Goal: Check status: Check status

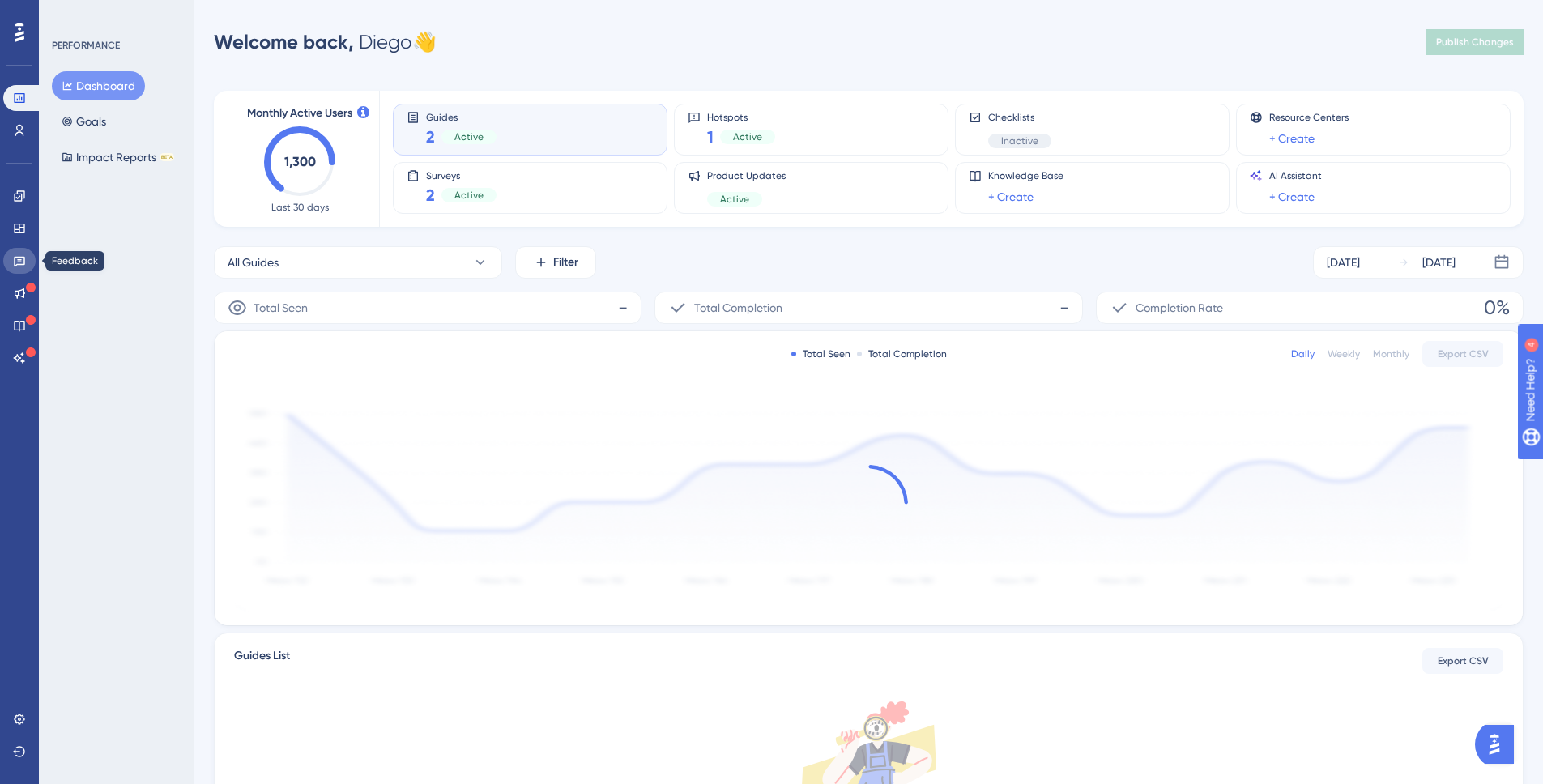
click at [19, 265] on icon at bounding box center [19, 261] width 13 height 13
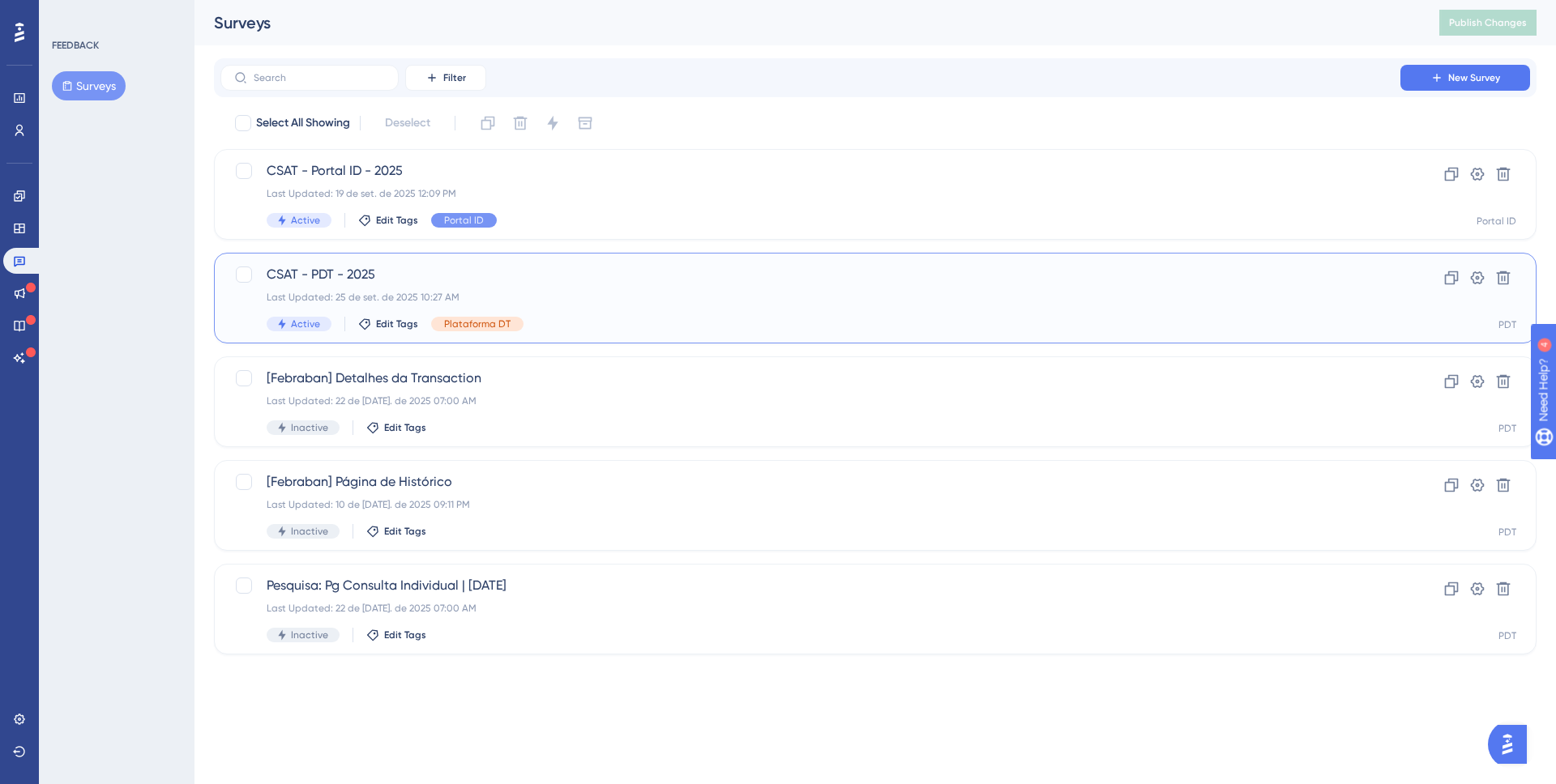
click at [461, 270] on span "CSAT - PDT - 2025" at bounding box center [810, 275] width 1087 height 19
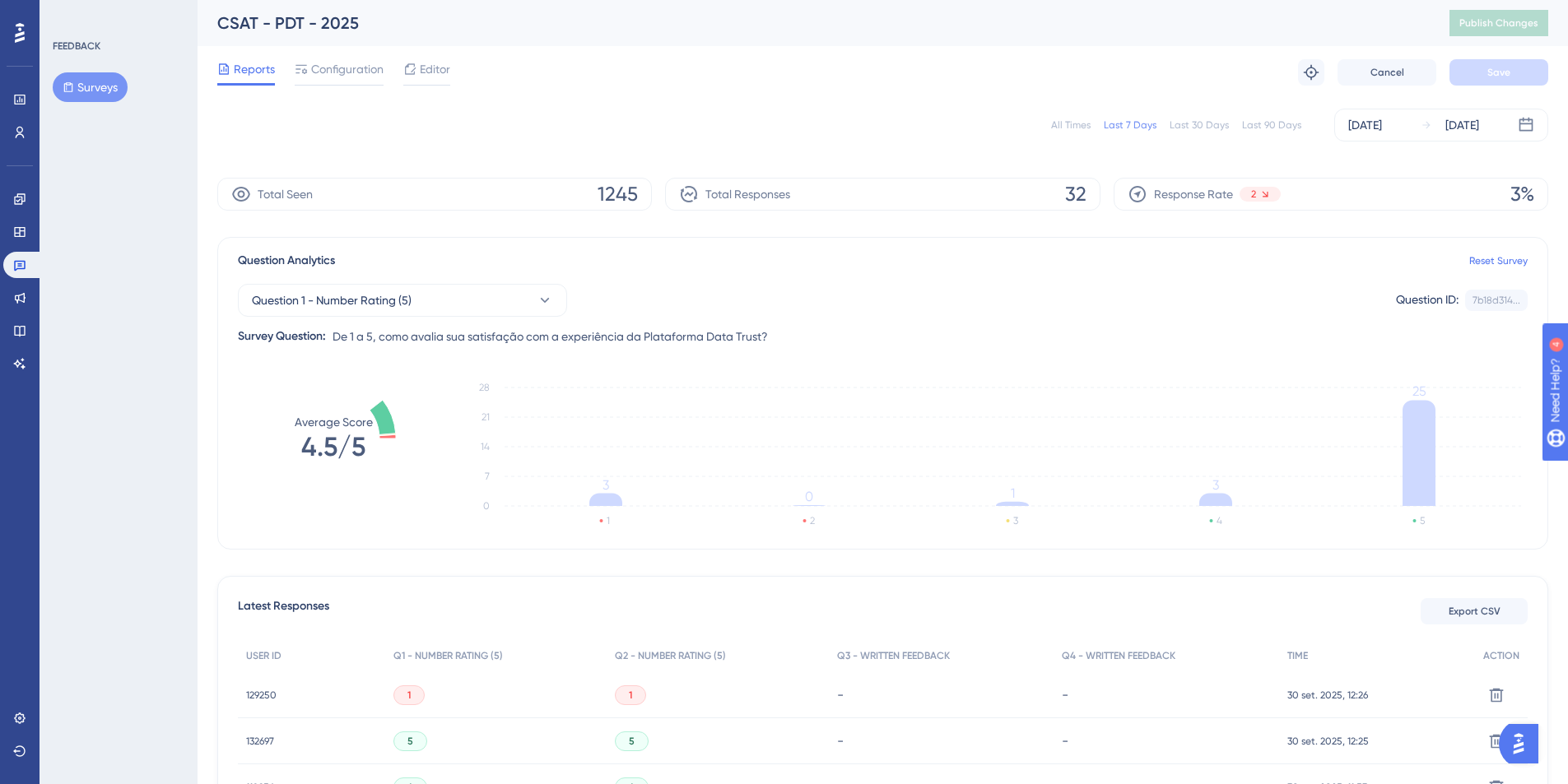
click at [1072, 130] on div "All Times" at bounding box center [1071, 125] width 40 height 13
click at [402, 300] on span "Question 1 - Number Rating (5)" at bounding box center [331, 300] width 159 height 20
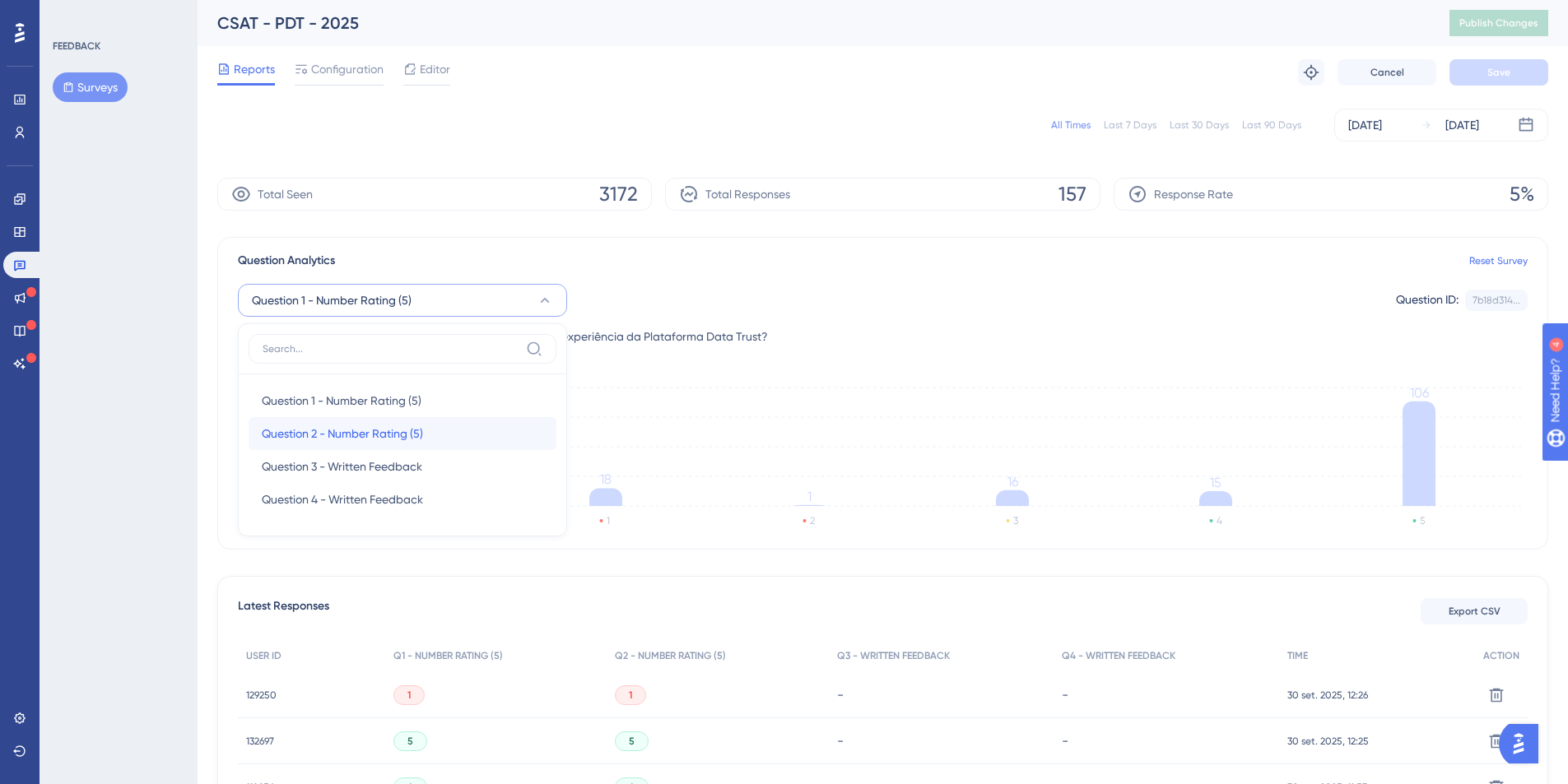
click at [312, 432] on span "Question 2 - Number Rating (5)" at bounding box center [342, 433] width 161 height 20
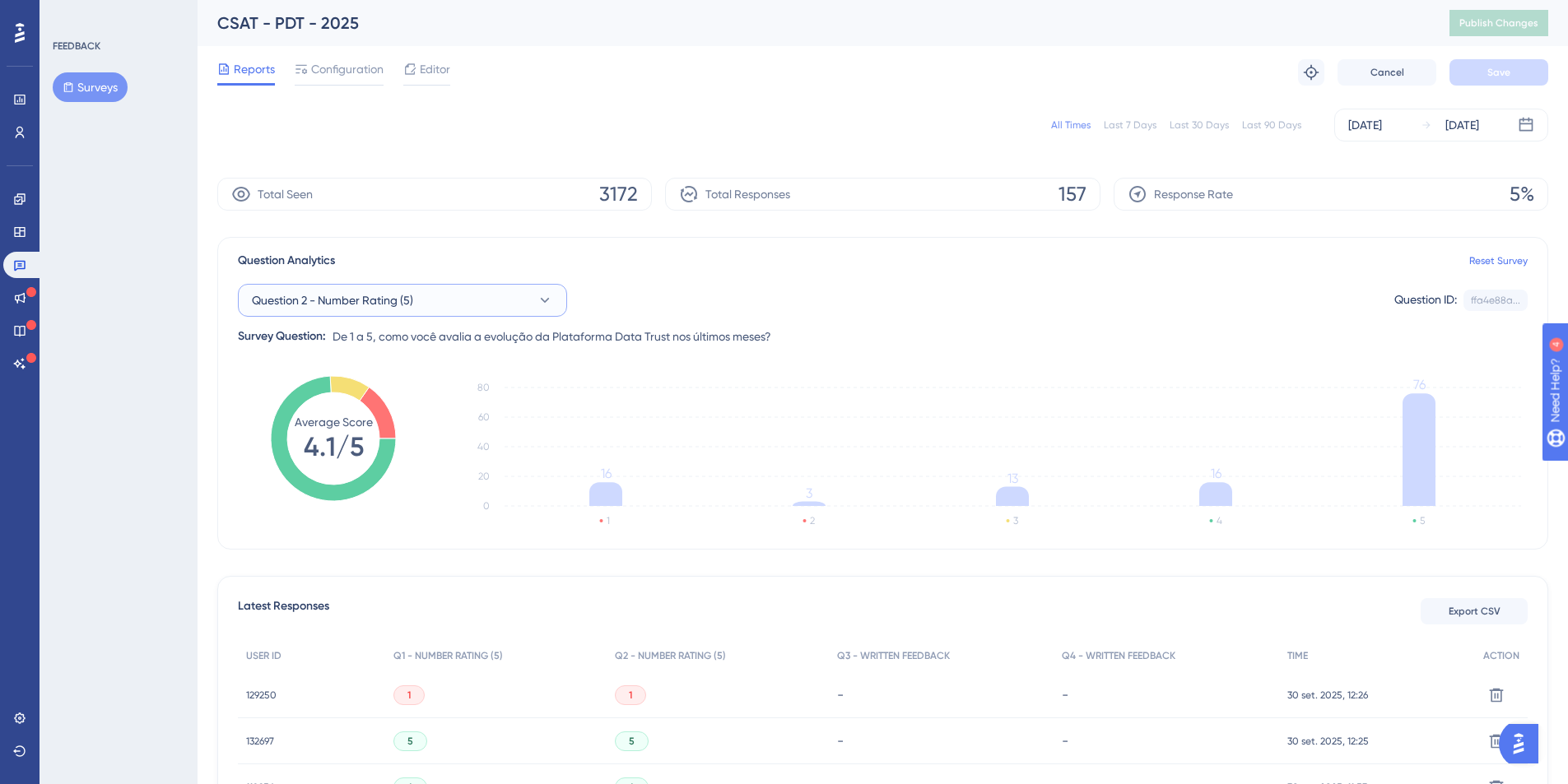
click at [413, 296] on span "Question 2 - Number Rating (5)" at bounding box center [332, 300] width 161 height 20
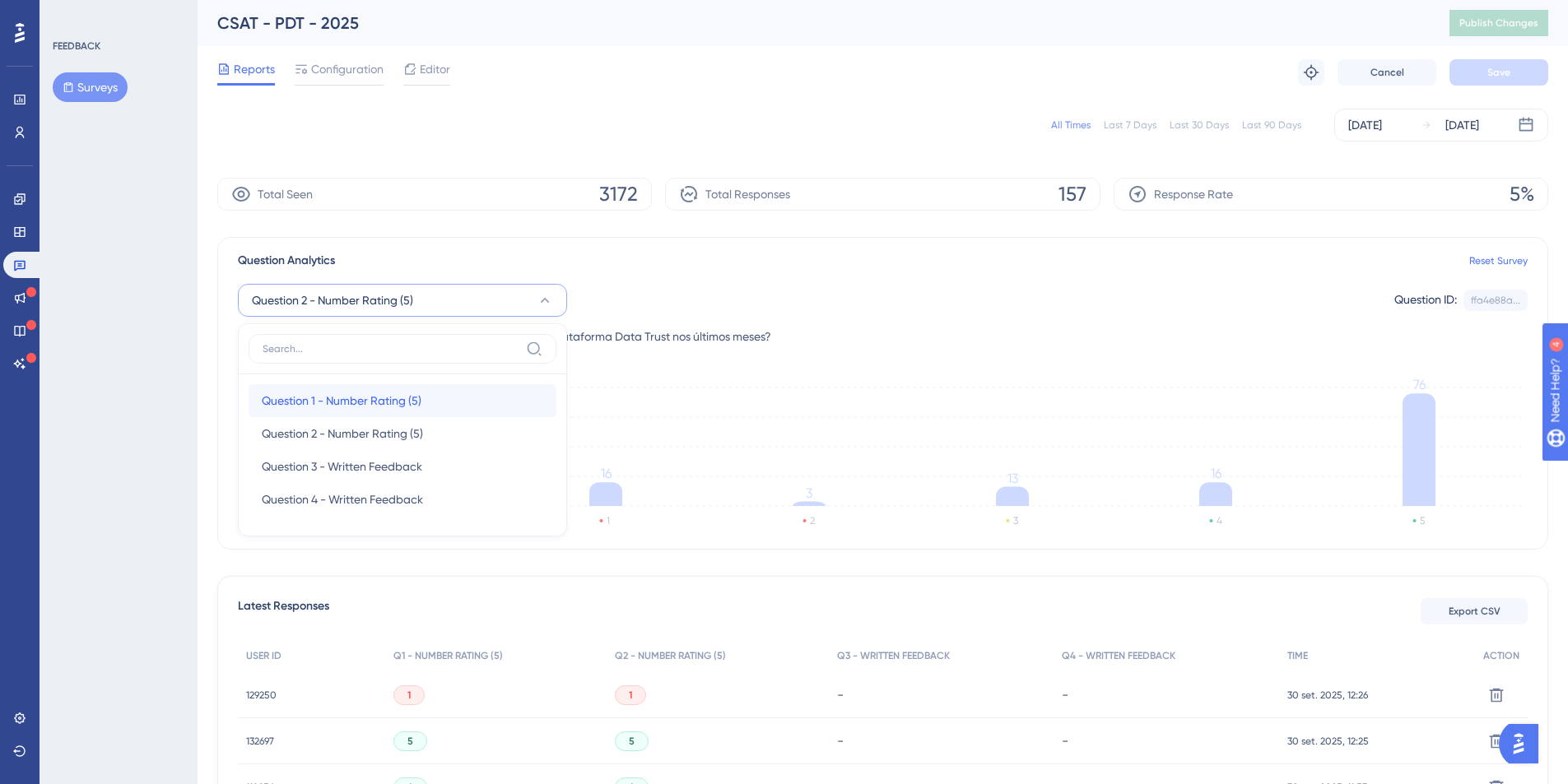
click at [322, 399] on span "Question 1 - Number Rating (5)" at bounding box center [341, 400] width 159 height 20
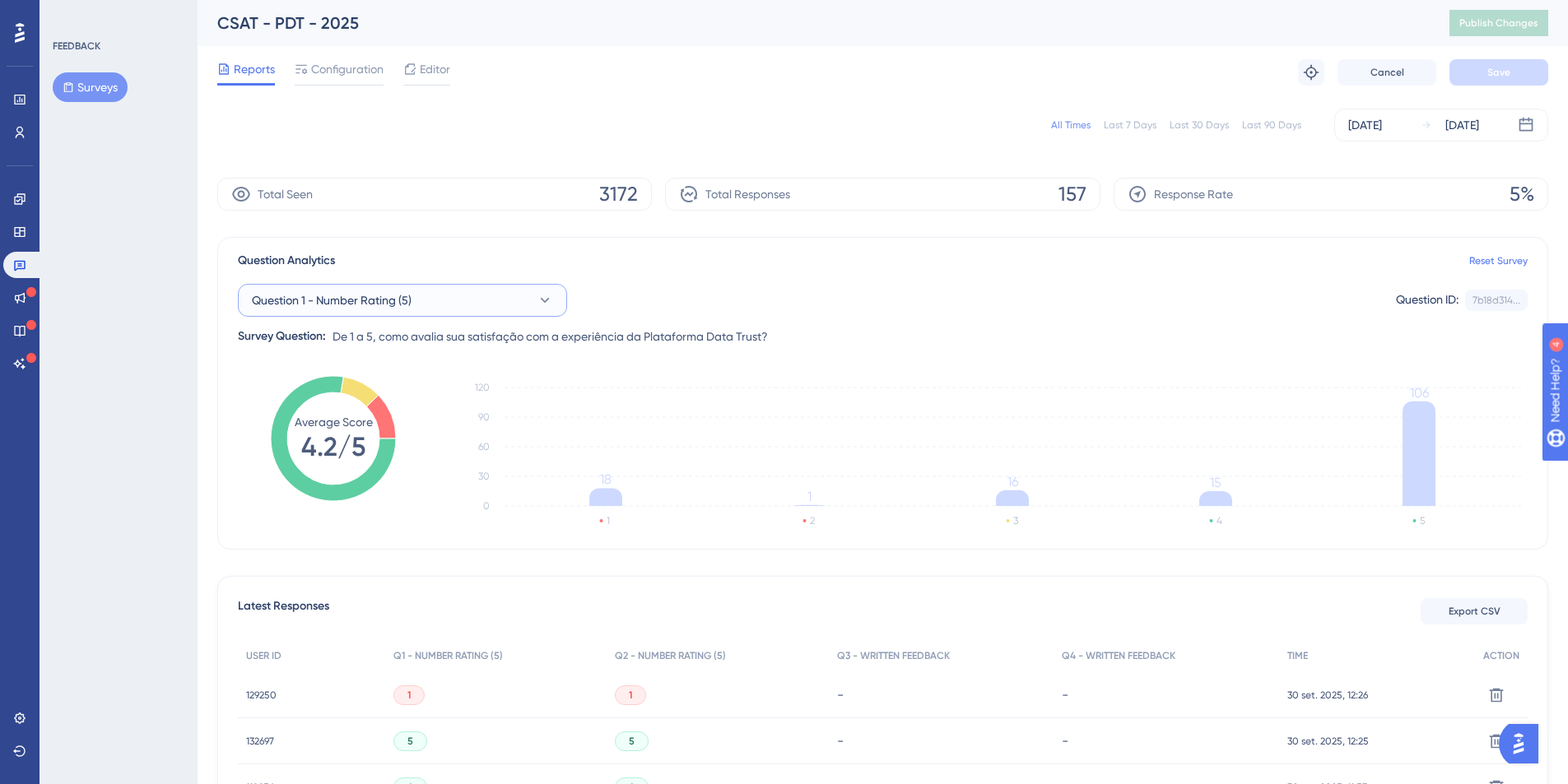
click at [446, 295] on button "Question 1 - Number Rating (5)" at bounding box center [402, 300] width 329 height 33
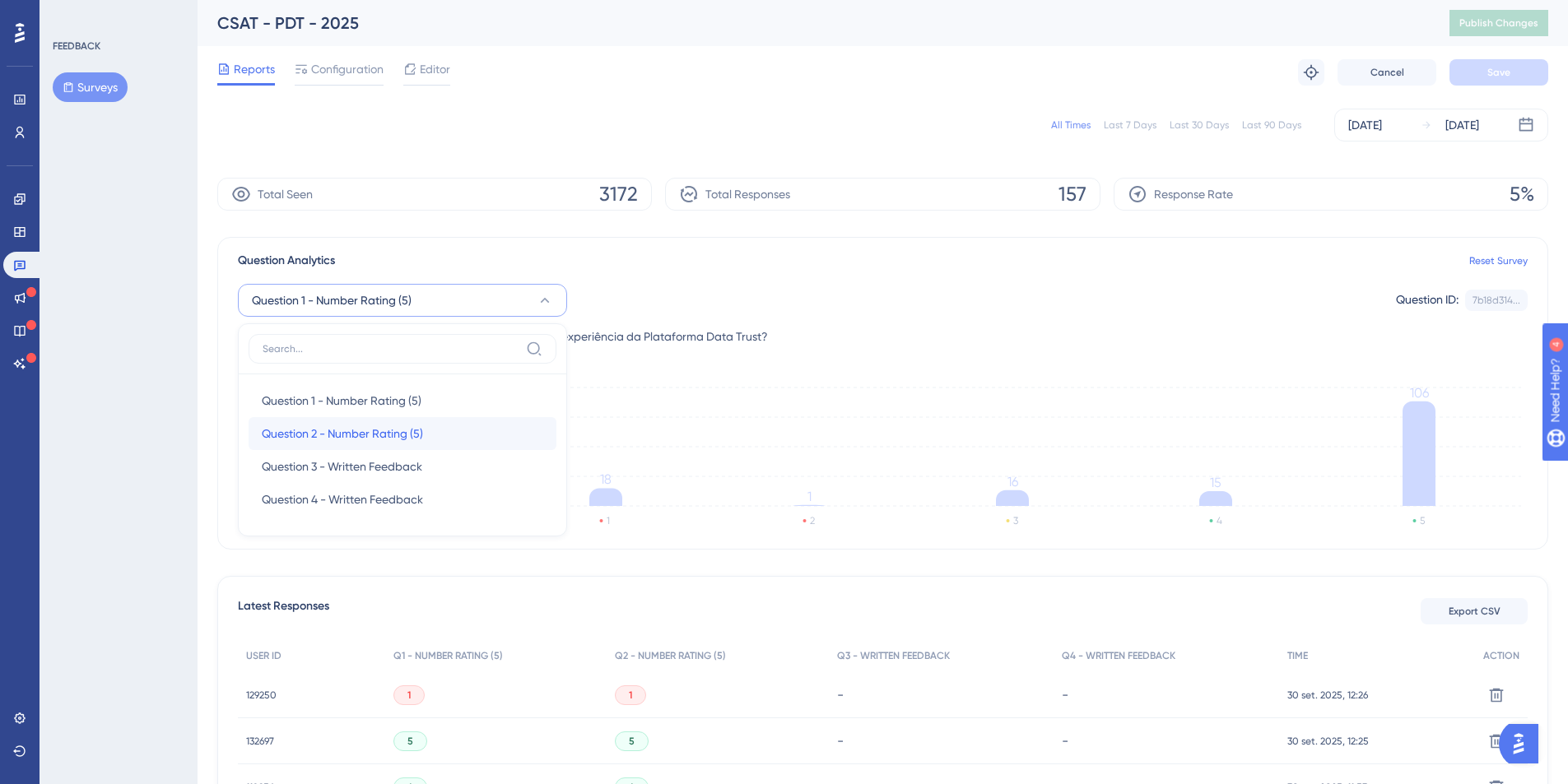
click at [328, 425] on span "Question 2 - Number Rating (5)" at bounding box center [342, 433] width 161 height 20
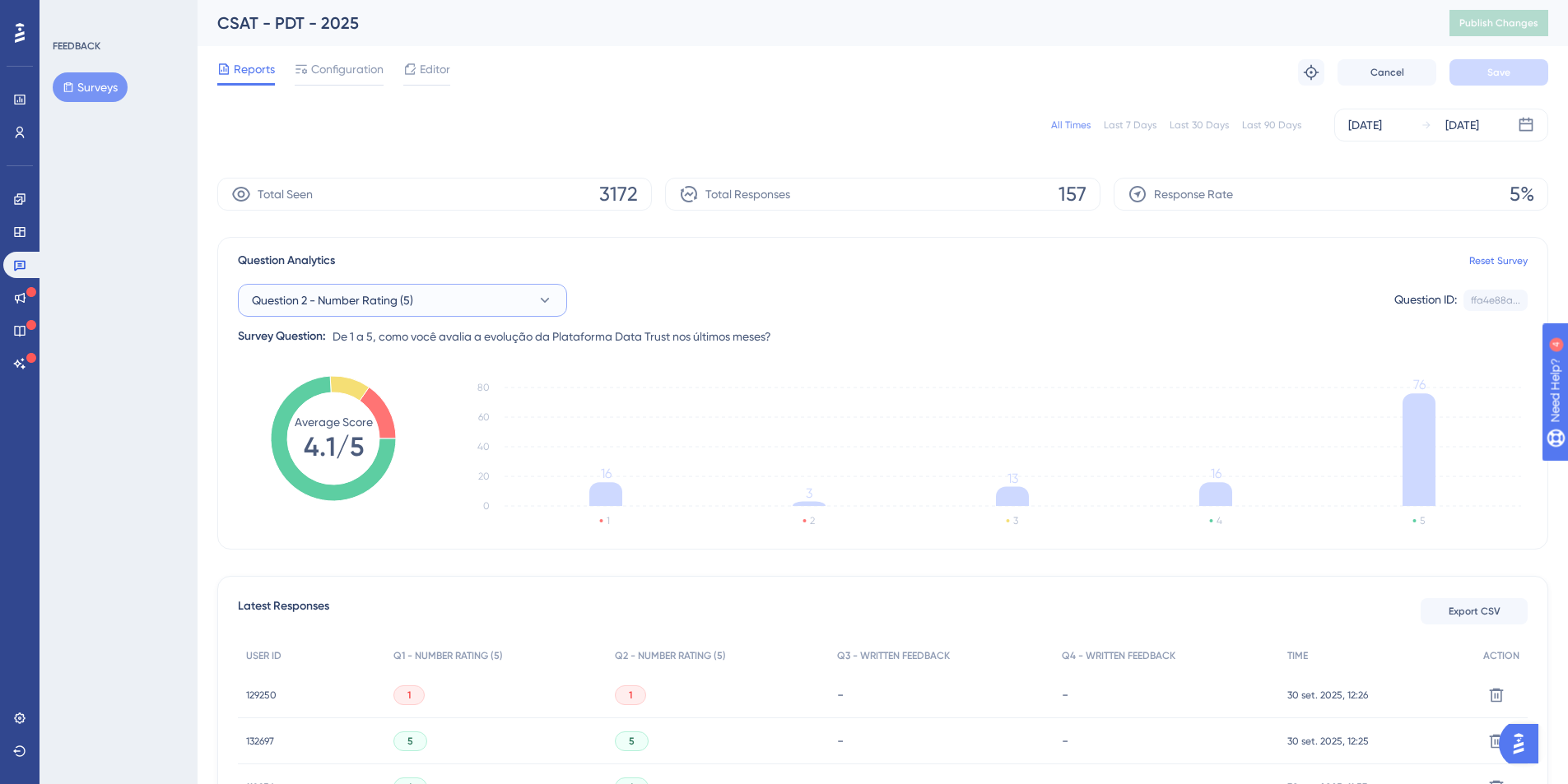
click at [366, 292] on span "Question 2 - Number Rating (5)" at bounding box center [332, 300] width 161 height 20
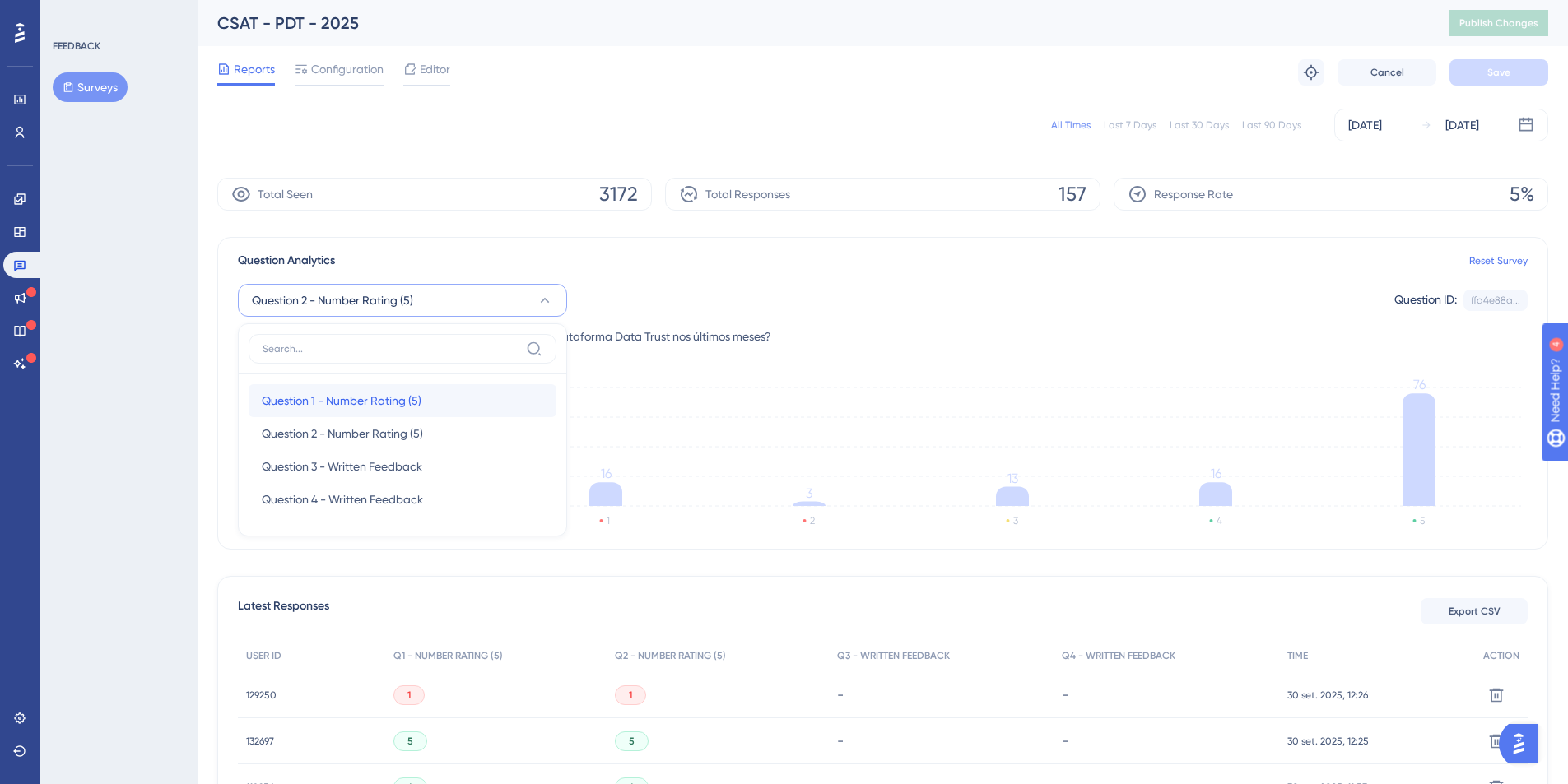
click at [328, 392] on span "Question 1 - Number Rating (5)" at bounding box center [341, 400] width 159 height 20
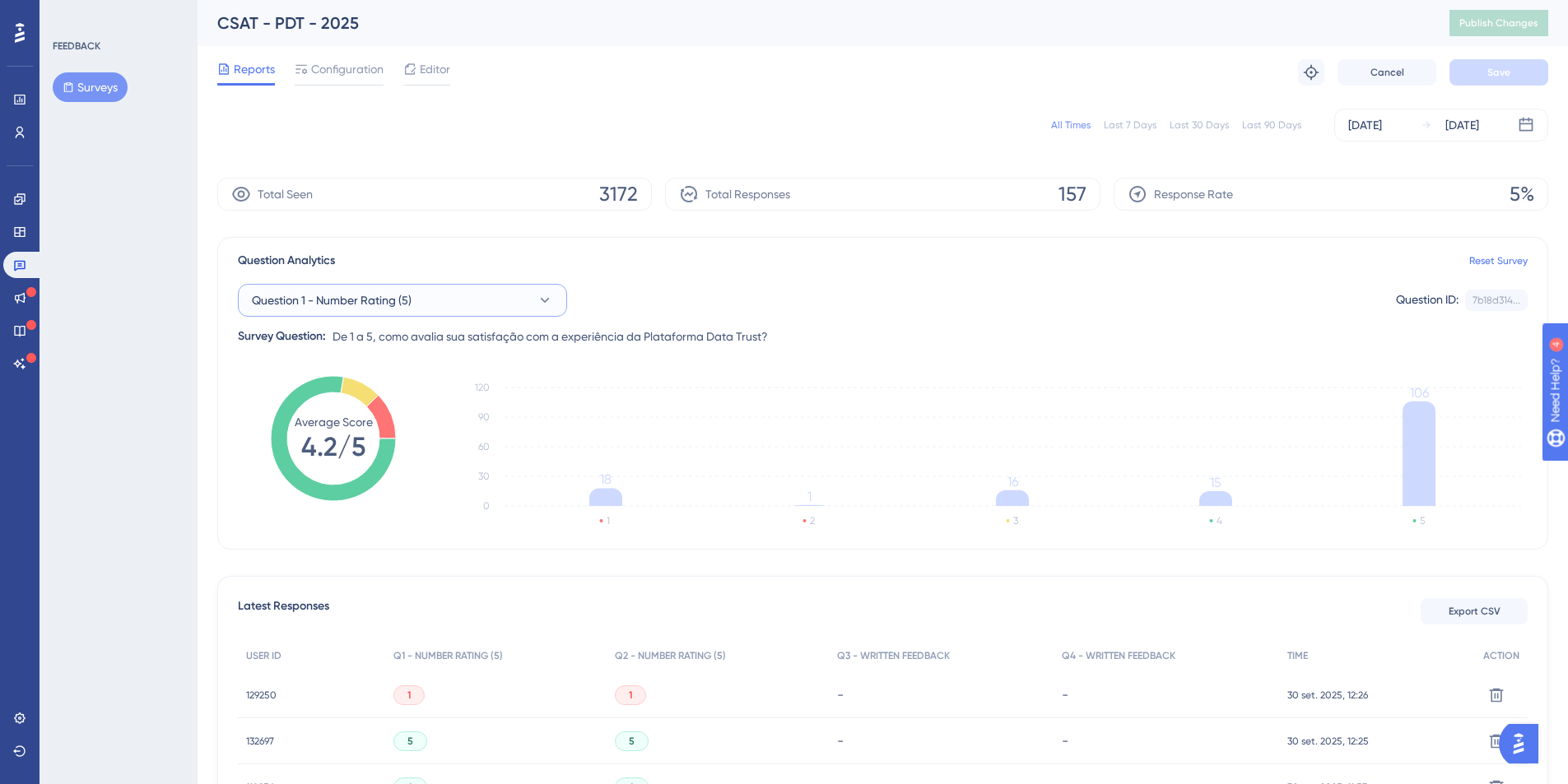
click at [382, 290] on span "Question 1 - Number Rating (5)" at bounding box center [331, 300] width 159 height 20
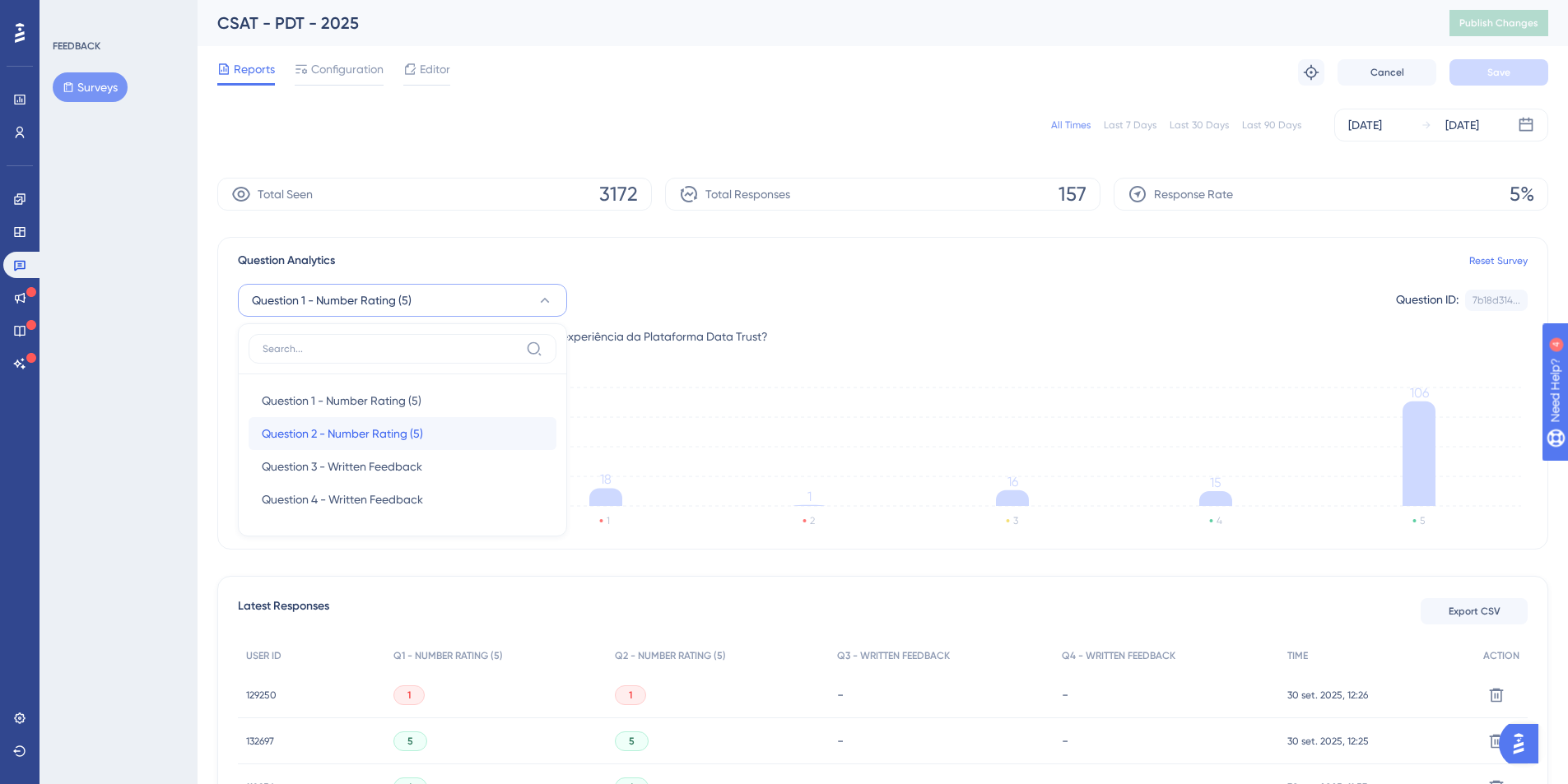
click at [344, 435] on span "Question 2 - Number Rating (5)" at bounding box center [342, 433] width 161 height 20
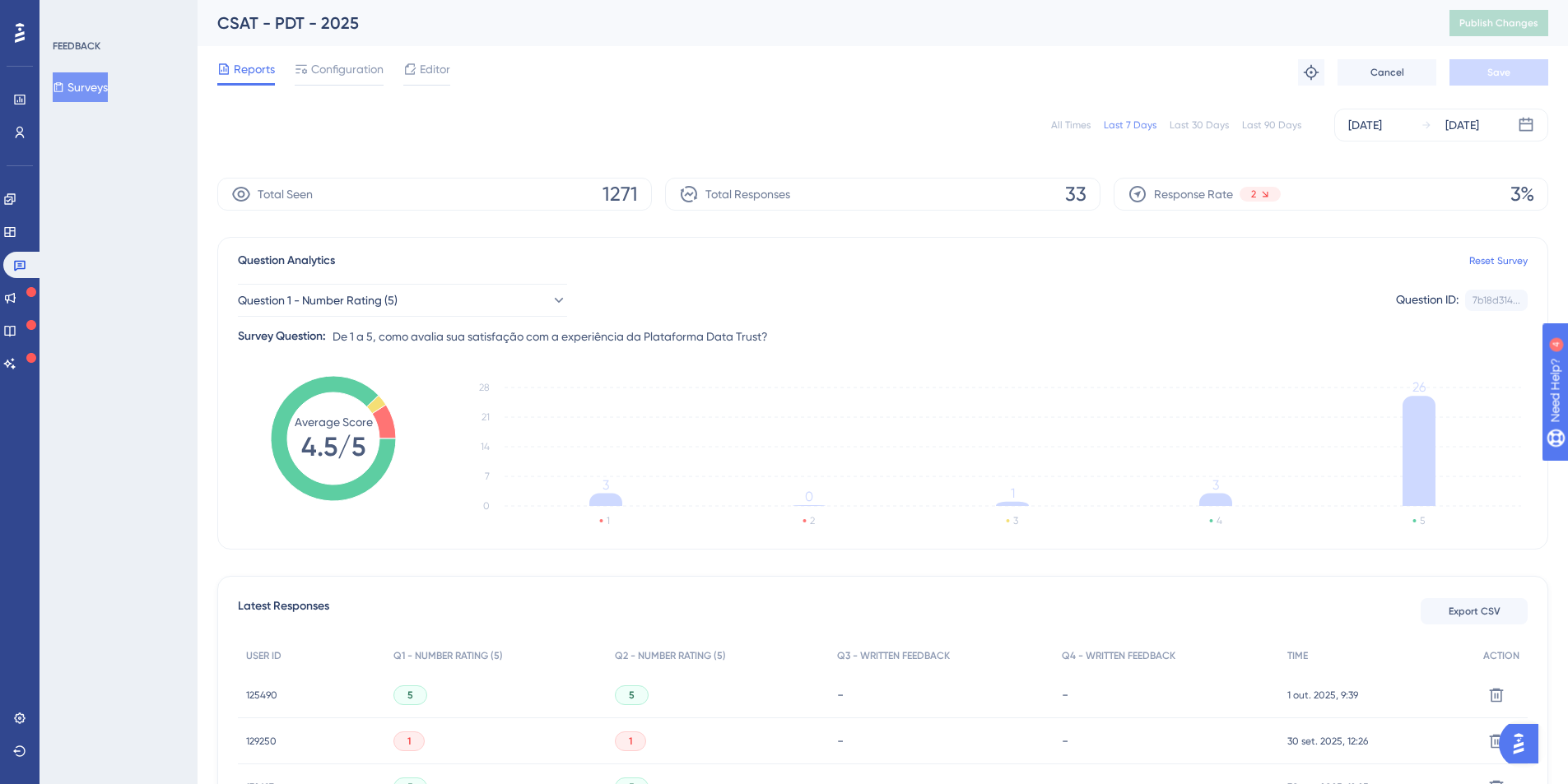
click at [1082, 119] on div "All Times" at bounding box center [1071, 125] width 40 height 13
